Goal: Task Accomplishment & Management: Use online tool/utility

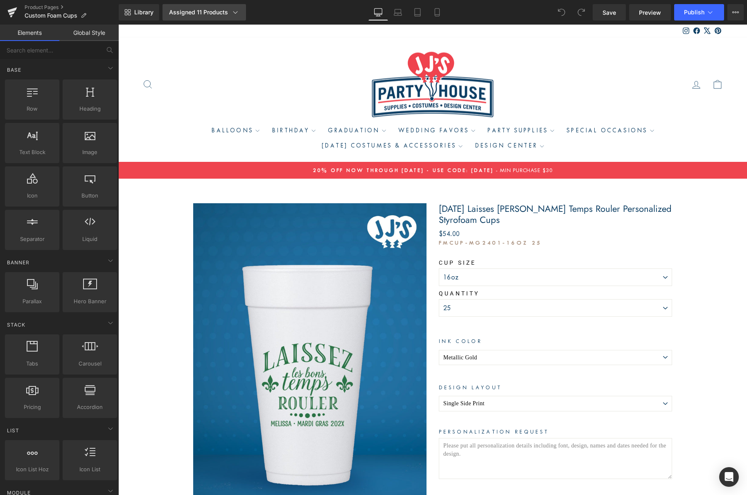
click at [186, 15] on div "Assigned 11 Products" at bounding box center [204, 12] width 70 height 8
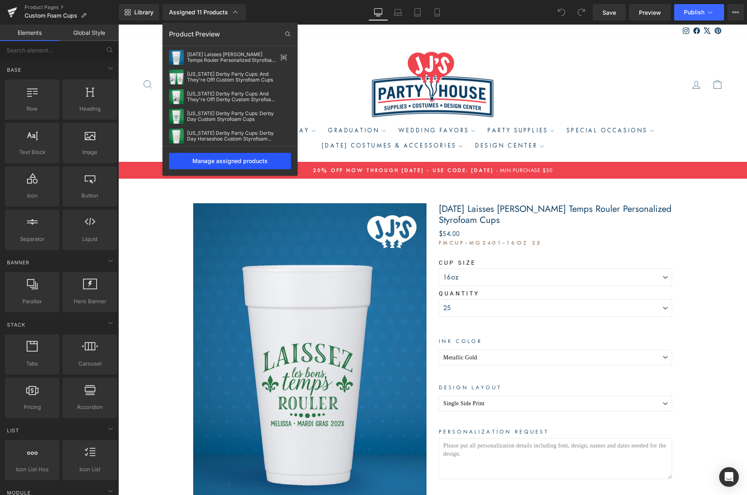
click at [211, 162] on div "Manage assigned products" at bounding box center [230, 161] width 122 height 16
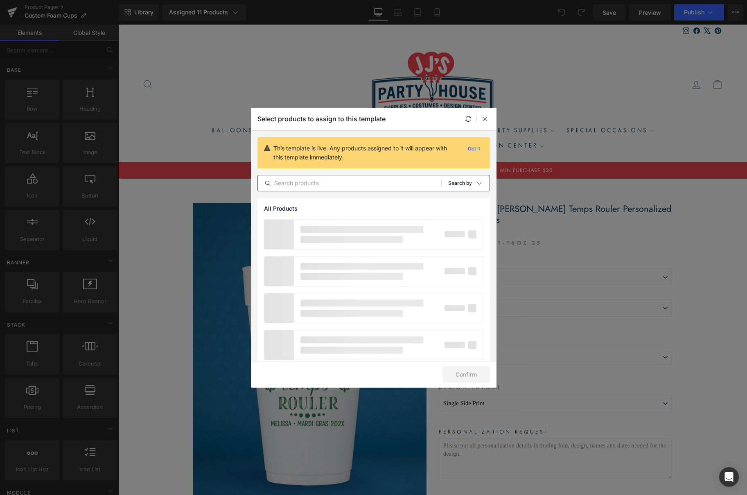
click at [460, 183] on p "Search by" at bounding box center [460, 183] width 24 height 6
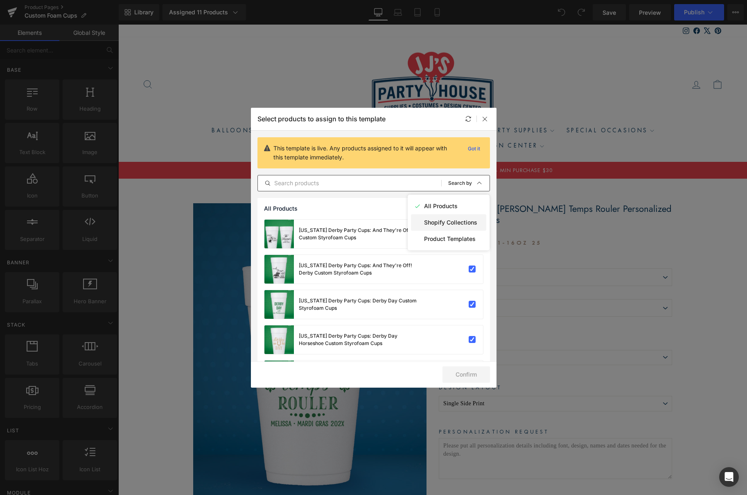
click at [402, 414] on p "Shopify Collections" at bounding box center [399, 431] width 3 height 35
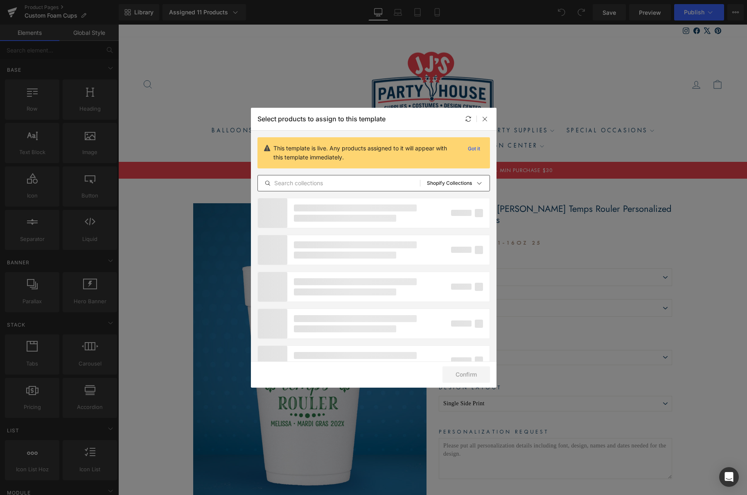
click at [319, 181] on input "text" at bounding box center [339, 183] width 162 height 10
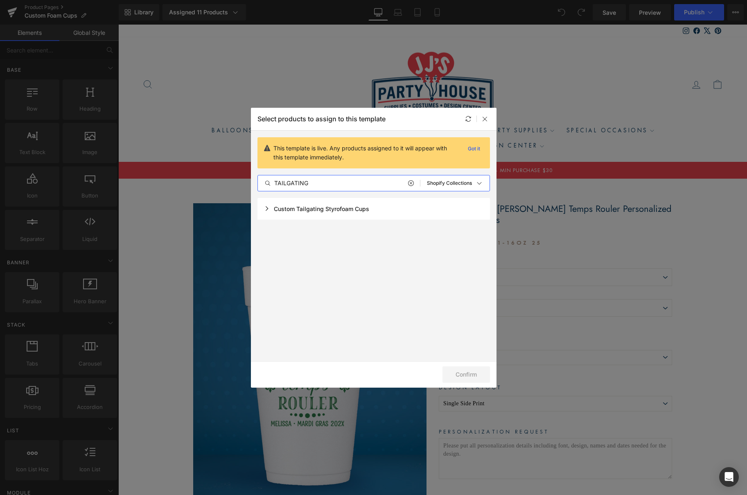
type input "TAILGATING"
click at [0, 0] on div "Custom Tailgating Styrofoam Cups" at bounding box center [0, 0] width 0 height 0
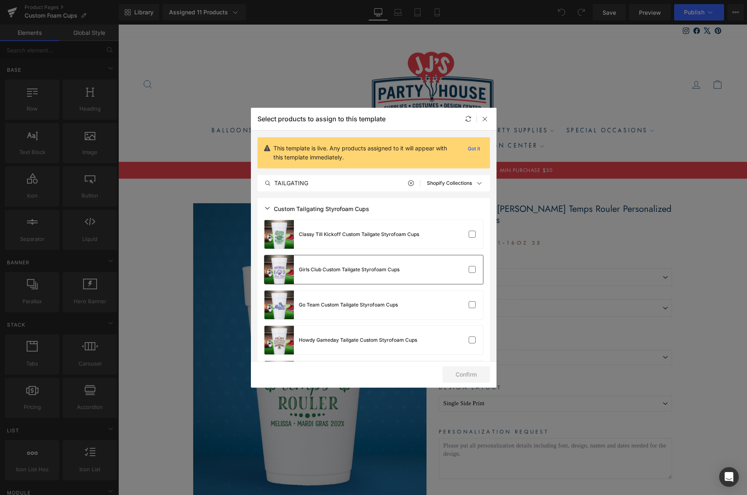
drag, startPoint x: 469, startPoint y: 234, endPoint x: 468, endPoint y: 262, distance: 28.3
click at [469, 150] on label at bounding box center [314, 145] width 581 height 9
click at [473, 234] on input "checkbox" at bounding box center [473, 234] width 0 height 0
click at [470, 270] on label at bounding box center [472, 269] width 7 height 7
click at [0, 0] on input "checkbox" at bounding box center [0, 0] width 0 height 0
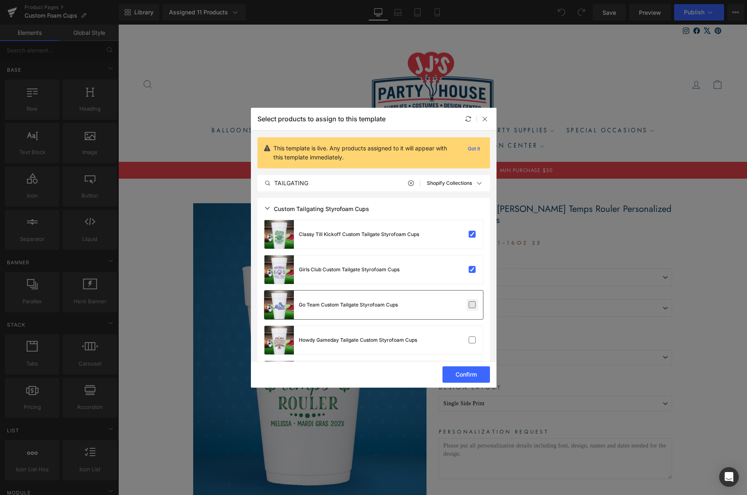
click at [471, 305] on label at bounding box center [472, 304] width 7 height 7
click at [473, 305] on input "checkbox" at bounding box center [473, 305] width 0 height 0
drag, startPoint x: 471, startPoint y: 336, endPoint x: 451, endPoint y: 324, distance: 23.0
click at [471, 336] on label at bounding box center [472, 339] width 7 height 7
click at [473, 340] on input "checkbox" at bounding box center [473, 340] width 0 height 0
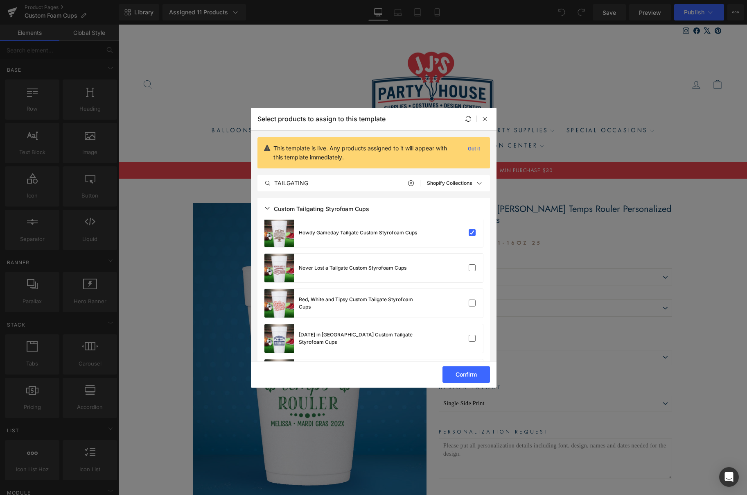
scroll to position [110, 0]
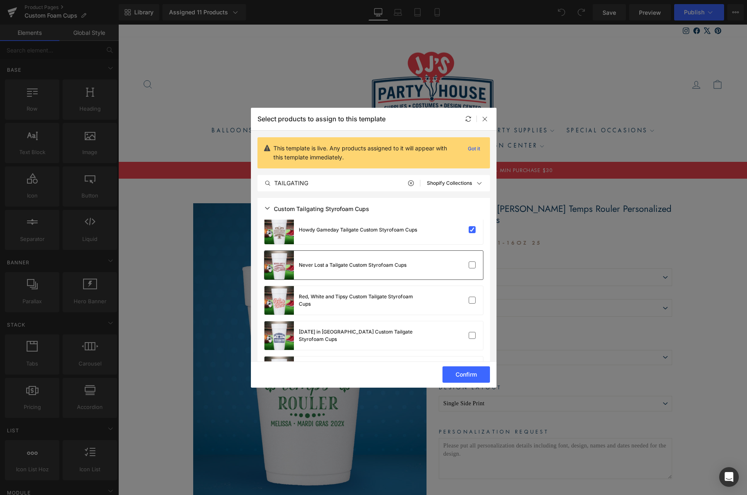
drag, startPoint x: 471, startPoint y: 264, endPoint x: 472, endPoint y: 273, distance: 9.0
click at [471, 264] on label at bounding box center [472, 264] width 7 height 7
click at [473, 265] on input "checkbox" at bounding box center [473, 265] width 0 height 0
click at [471, 296] on label at bounding box center [472, 299] width 7 height 7
click at [473, 300] on input "checkbox" at bounding box center [473, 300] width 0 height 0
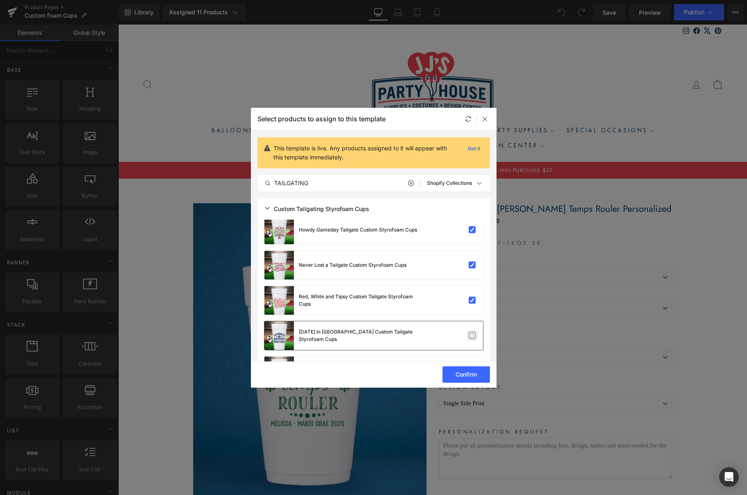
click at [471, 335] on label at bounding box center [472, 335] width 7 height 7
click at [473, 335] on input "checkbox" at bounding box center [473, 335] width 0 height 0
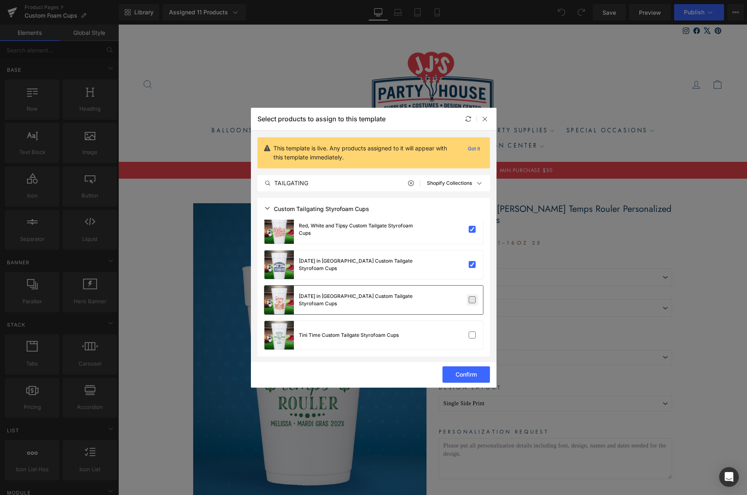
scroll to position [179, 0]
click at [469, 302] on label at bounding box center [472, 301] width 7 height 7
click at [473, 301] on input "checkbox" at bounding box center [473, 301] width 0 height 0
click at [469, 333] on label at bounding box center [472, 336] width 7 height 7
click at [473, 337] on input "checkbox" at bounding box center [473, 337] width 0 height 0
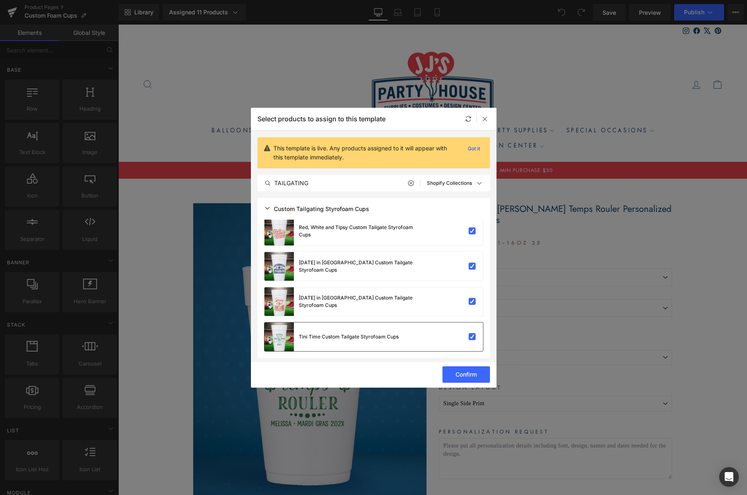
scroll to position [181, 0]
click at [402, 328] on button "Confirm" at bounding box center [399, 309] width 3 height 35
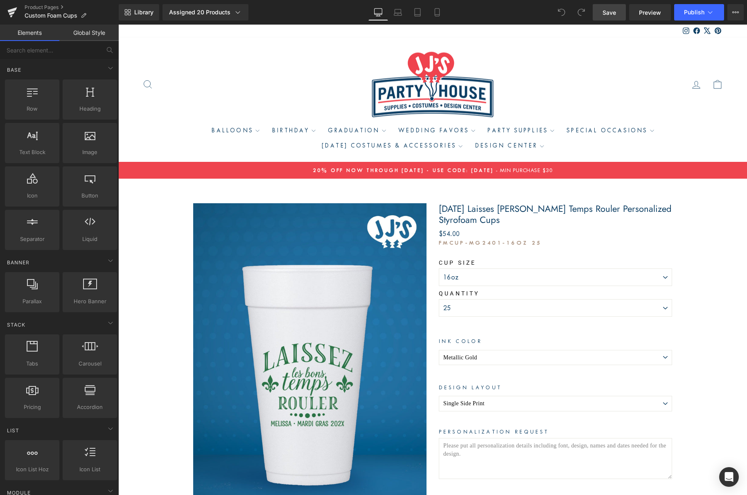
click at [602, 14] on link "Save" at bounding box center [609, 12] width 33 height 16
click at [700, 11] on span "Publish" at bounding box center [694, 12] width 20 height 7
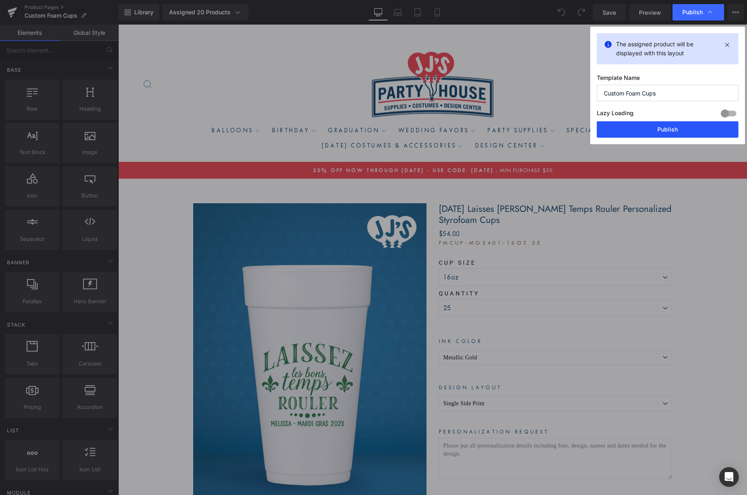
click at [658, 130] on button "Publish" at bounding box center [668, 129] width 142 height 16
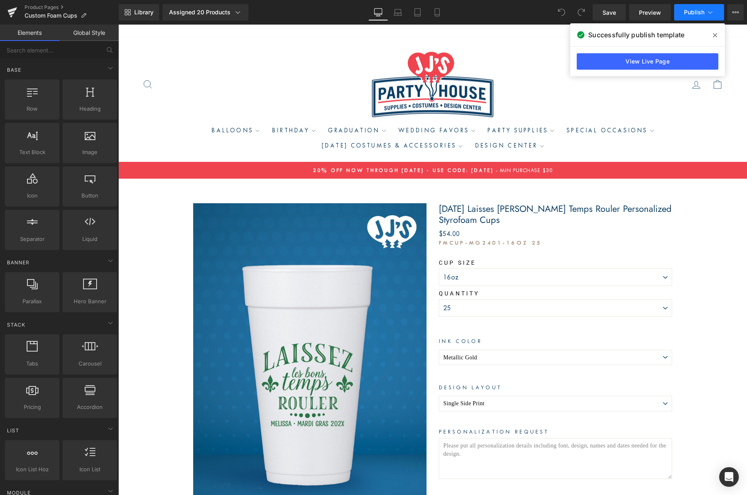
click at [694, 11] on span "Publish" at bounding box center [694, 12] width 20 height 7
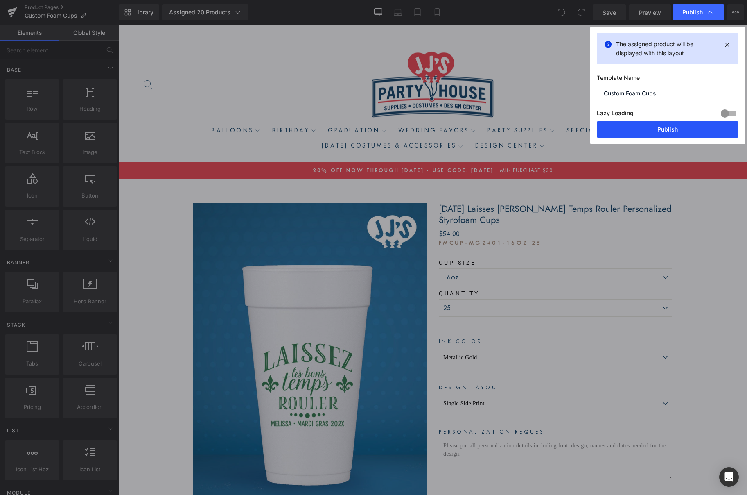
click at [661, 131] on button "Publish" at bounding box center [668, 129] width 142 height 16
